Goal: Transaction & Acquisition: Download file/media

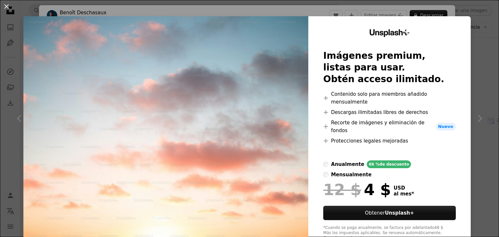
click at [475, 43] on div "An X shape Unsplash+ Imágenes premium, listas para usar. Obtén acceso ilimitado…" at bounding box center [249, 118] width 499 height 237
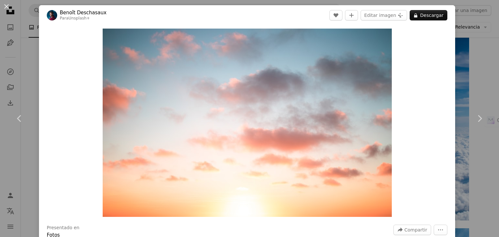
drag, startPoint x: 483, startPoint y: 59, endPoint x: 480, endPoint y: 59, distance: 3.4
click at [483, 59] on div "An X shape Chevron left Chevron right [PERSON_NAME] Para Unsplash+ A heart A pl…" at bounding box center [249, 118] width 499 height 237
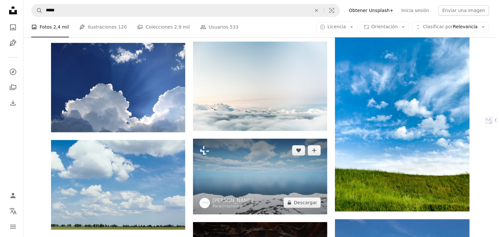
scroll to position [520, 0]
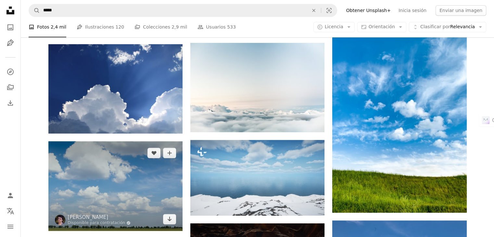
click at [122, 170] on img at bounding box center [115, 185] width 134 height 89
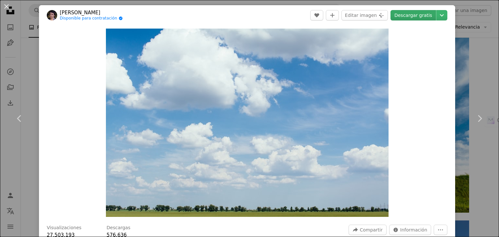
click at [419, 19] on link "Descargar gratis" at bounding box center [414, 15] width 46 height 10
